Goal: Check status: Check status

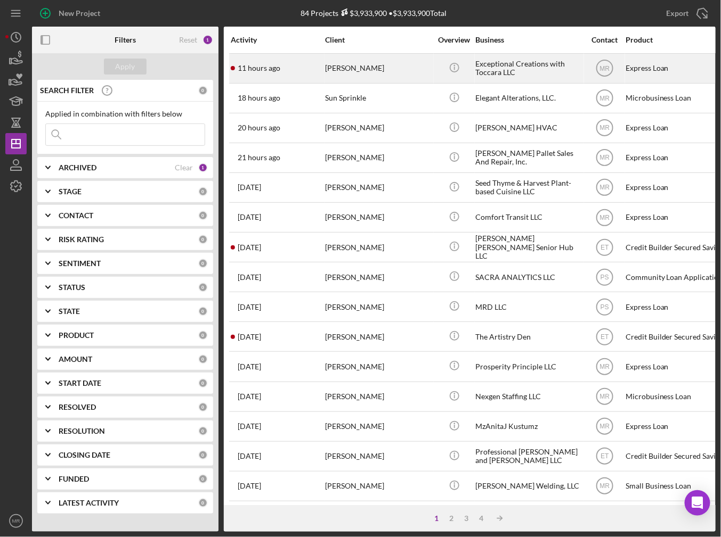
click at [331, 78] on div "[PERSON_NAME]" at bounding box center [378, 68] width 107 height 28
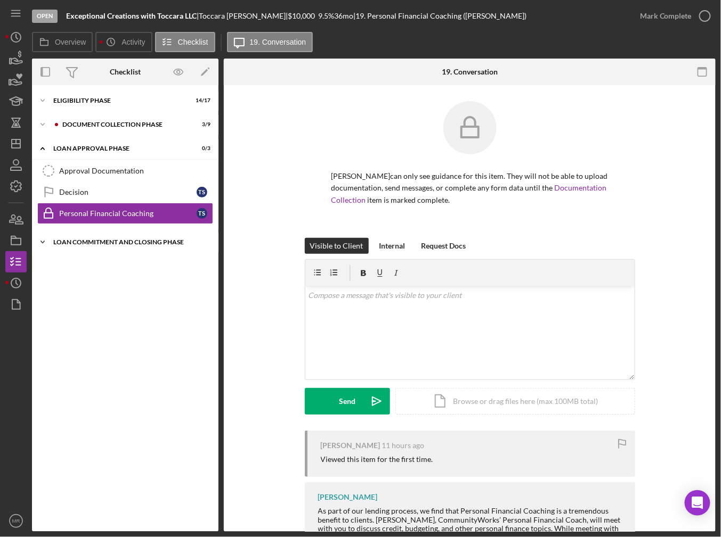
click at [86, 234] on div "Icon/Expander Loan Commitment and Closing Phase 0 / 14" at bounding box center [125, 242] width 186 height 21
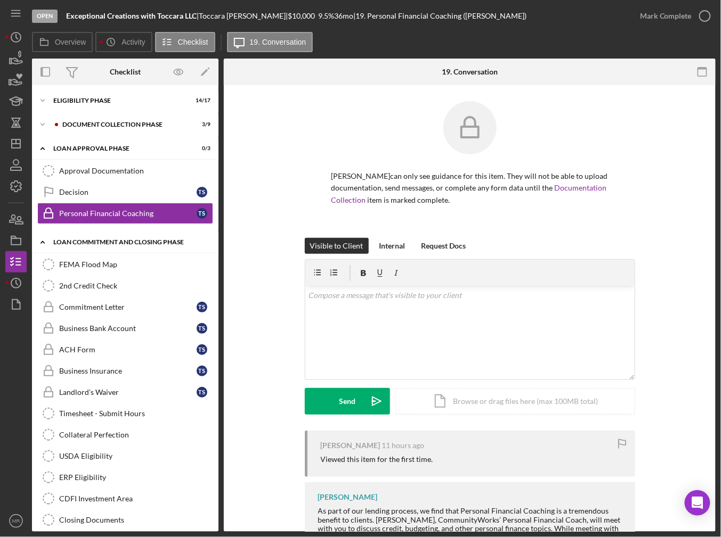
click at [86, 234] on div "Icon/Expander Loan Commitment and Closing Phase 0 / 14" at bounding box center [125, 243] width 186 height 22
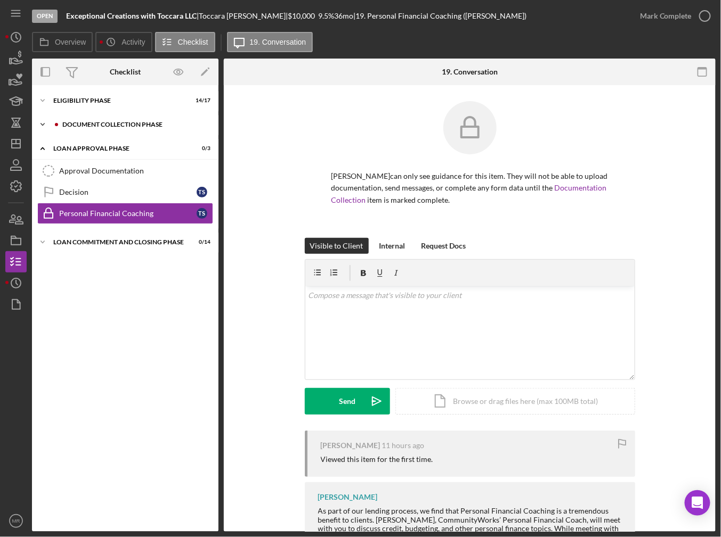
click at [92, 124] on div "Document Collection Phase" at bounding box center [133, 124] width 143 height 6
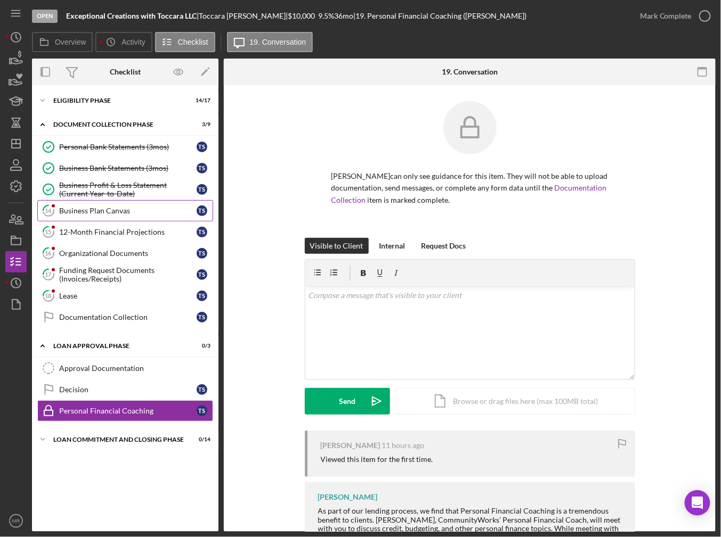
click at [86, 200] on link "14 Business Plan Canvas T S" at bounding box center [125, 210] width 176 height 21
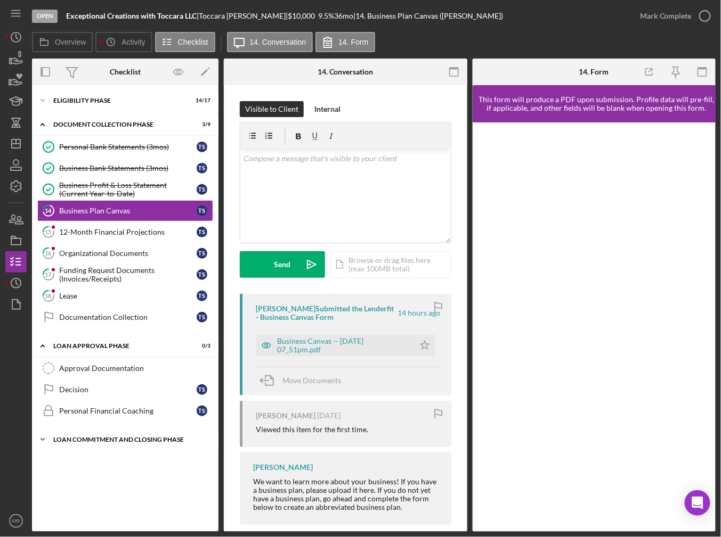
click at [105, 442] on div "Icon/Expander Loan Commitment and Closing Phase 0 / 14" at bounding box center [125, 439] width 186 height 21
click at [105, 442] on div "Icon/Expander Loan Commitment and Closing Phase 0 / 14" at bounding box center [125, 440] width 186 height 22
click at [120, 128] on div "Icon/Expander Document Collection Phase 3 / 9" at bounding box center [125, 125] width 186 height 22
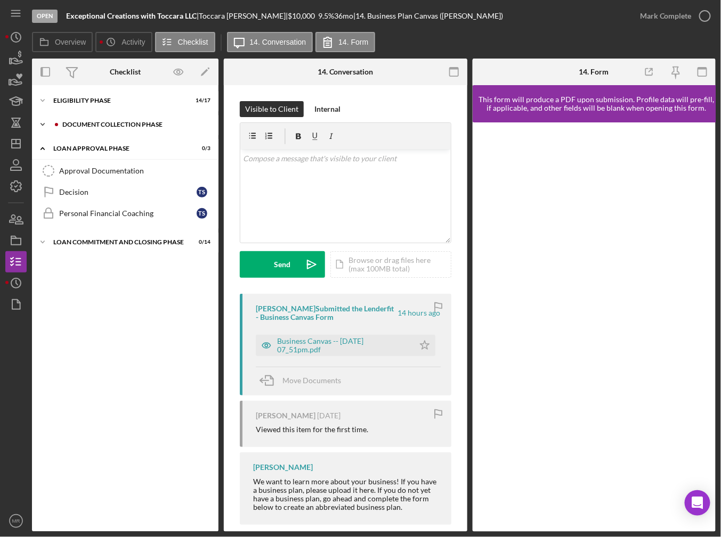
click at [120, 128] on div "Icon/Expander Document Collection Phase 3 / 9" at bounding box center [125, 124] width 186 height 21
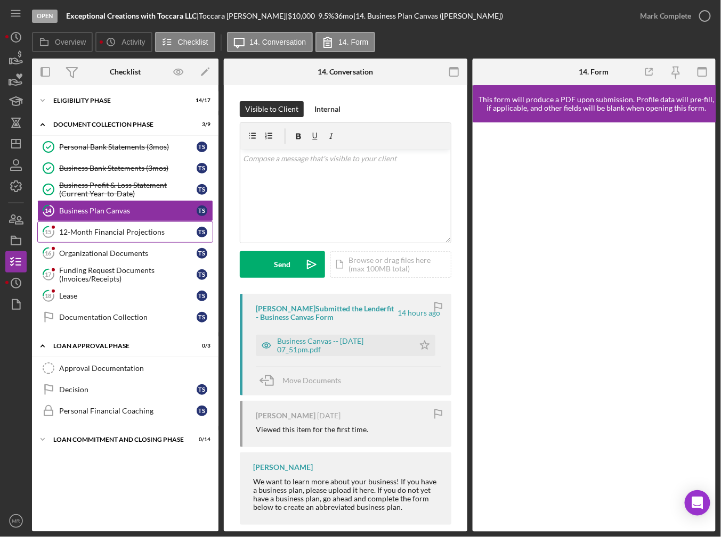
click at [108, 233] on div "12-Month Financial Projections" at bounding box center [127, 232] width 137 height 9
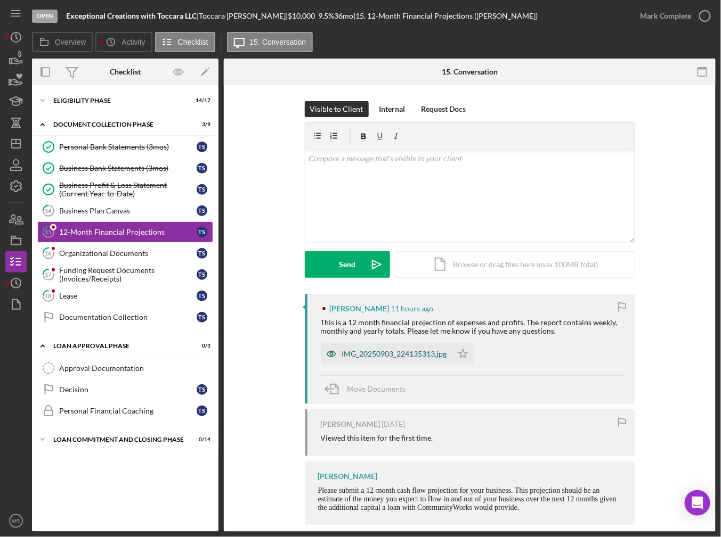
click at [413, 358] on div "IMG_20250903_224135313.jpg" at bounding box center [387, 354] width 132 height 21
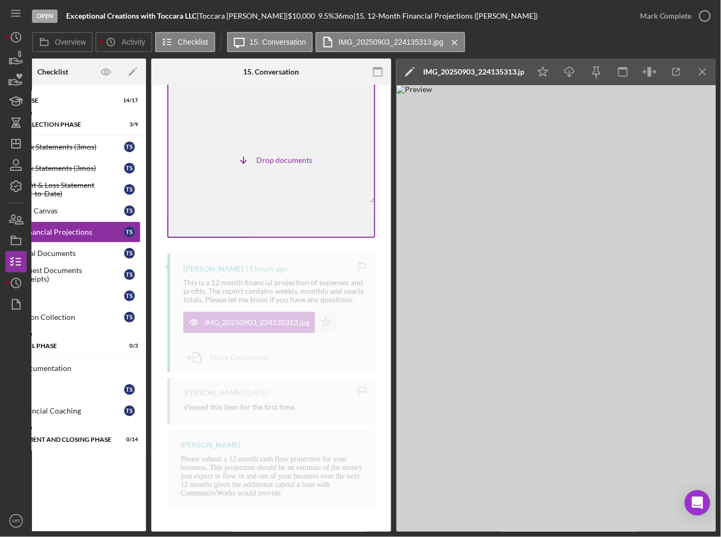
scroll to position [39, 0]
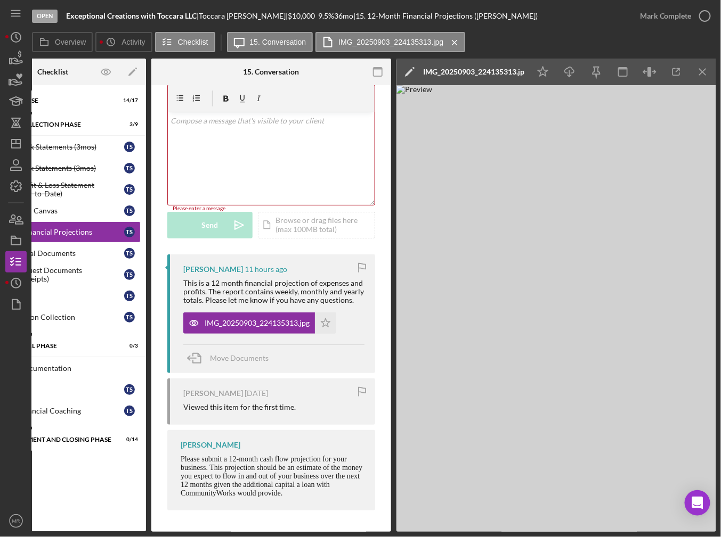
click at [448, 398] on img at bounding box center [556, 308] width 320 height 447
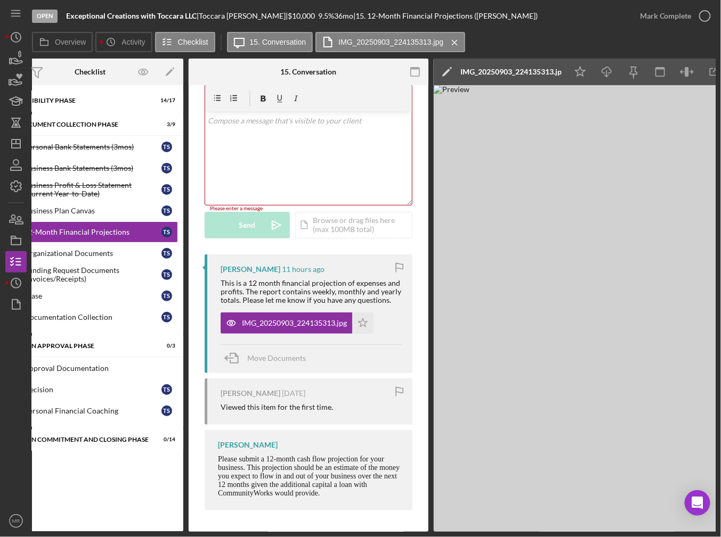
scroll to position [0, 0]
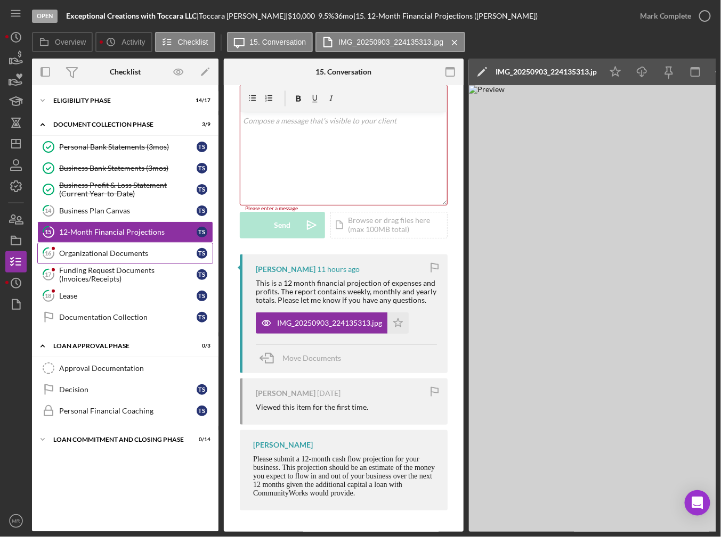
click at [99, 249] on div "Organizational Documents" at bounding box center [127, 253] width 137 height 9
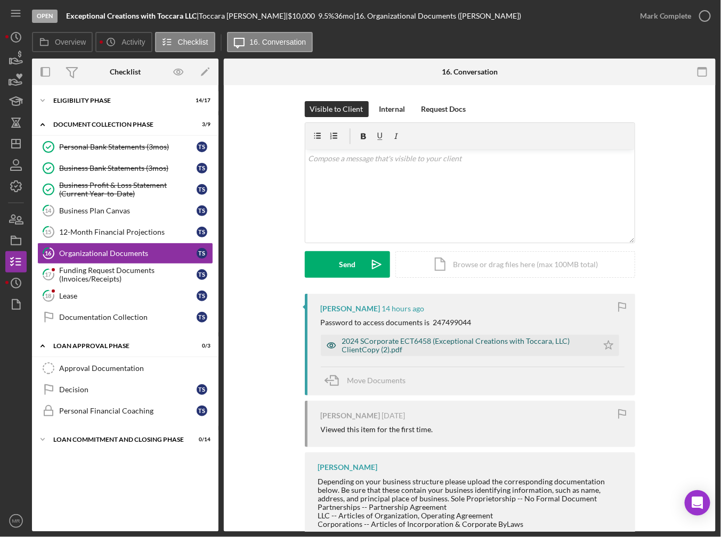
click at [463, 344] on div "2024 SCorporate ECT6458 (Exceptional Creations with Toccara, LLC) ClientCopy (2…" at bounding box center [467, 345] width 250 height 17
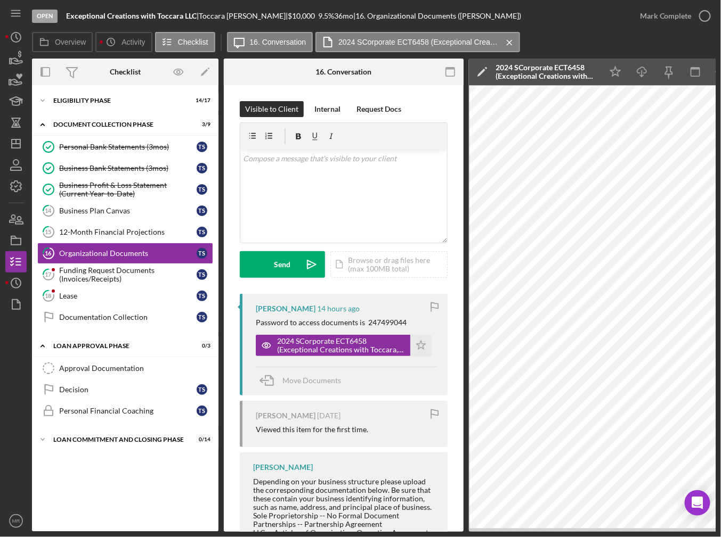
click at [388, 318] on div "Password to access documents is 247499044" at bounding box center [331, 322] width 151 height 9
copy div "247499044"
click at [153, 268] on div "Funding Request Documents (Invoices/Receipts)" at bounding box center [127, 274] width 137 height 17
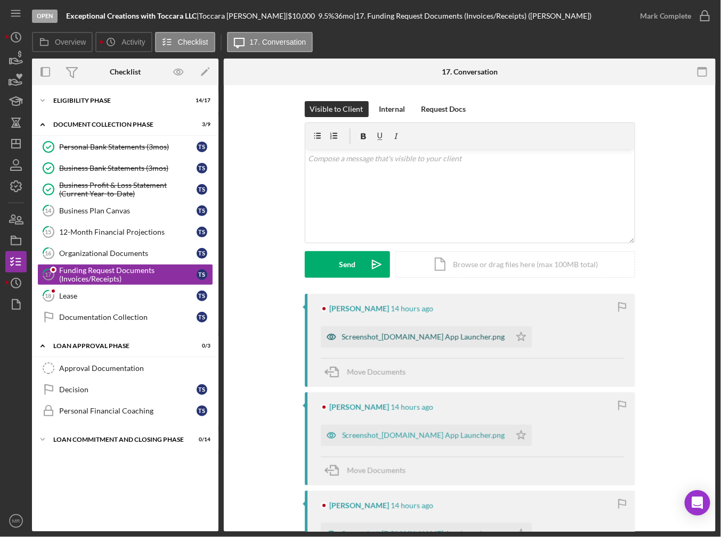
click at [402, 330] on div "Screenshot_[DOMAIN_NAME] App Launcher.png" at bounding box center [416, 336] width 190 height 21
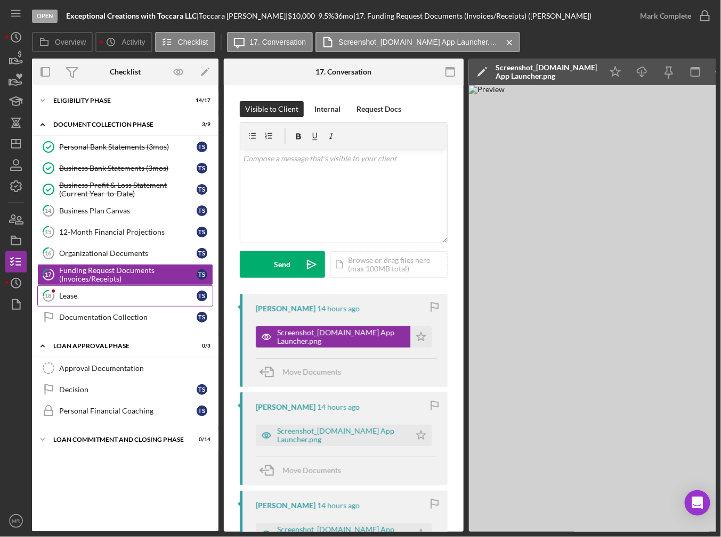
click at [131, 285] on link "18 Lease T S" at bounding box center [125, 295] width 176 height 21
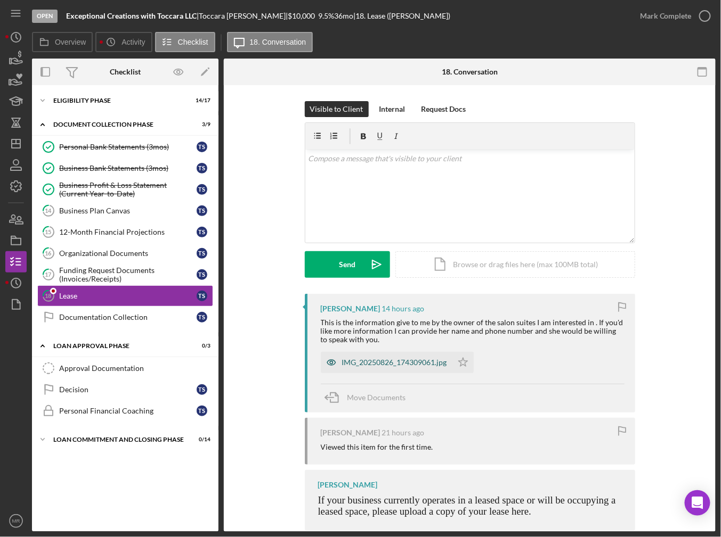
click at [391, 356] on div "IMG_20250826_174309061.jpg" at bounding box center [387, 362] width 132 height 21
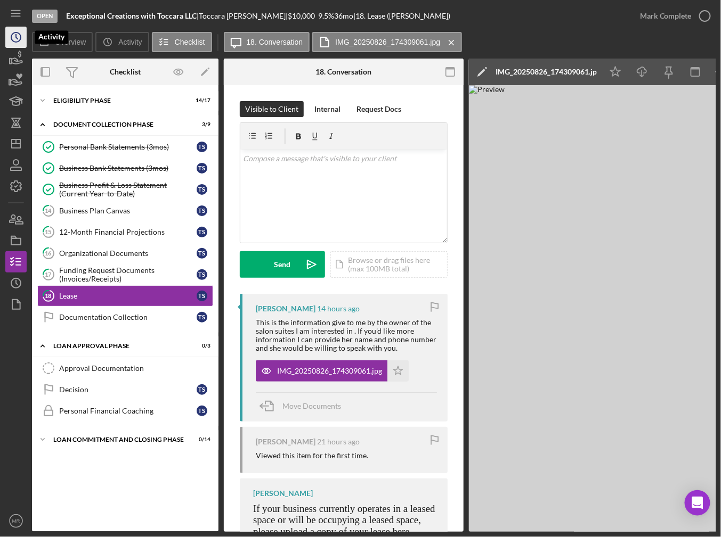
click at [21, 42] on icon "Icon/History" at bounding box center [16, 37] width 27 height 27
